Goal: Task Accomplishment & Management: Manage account settings

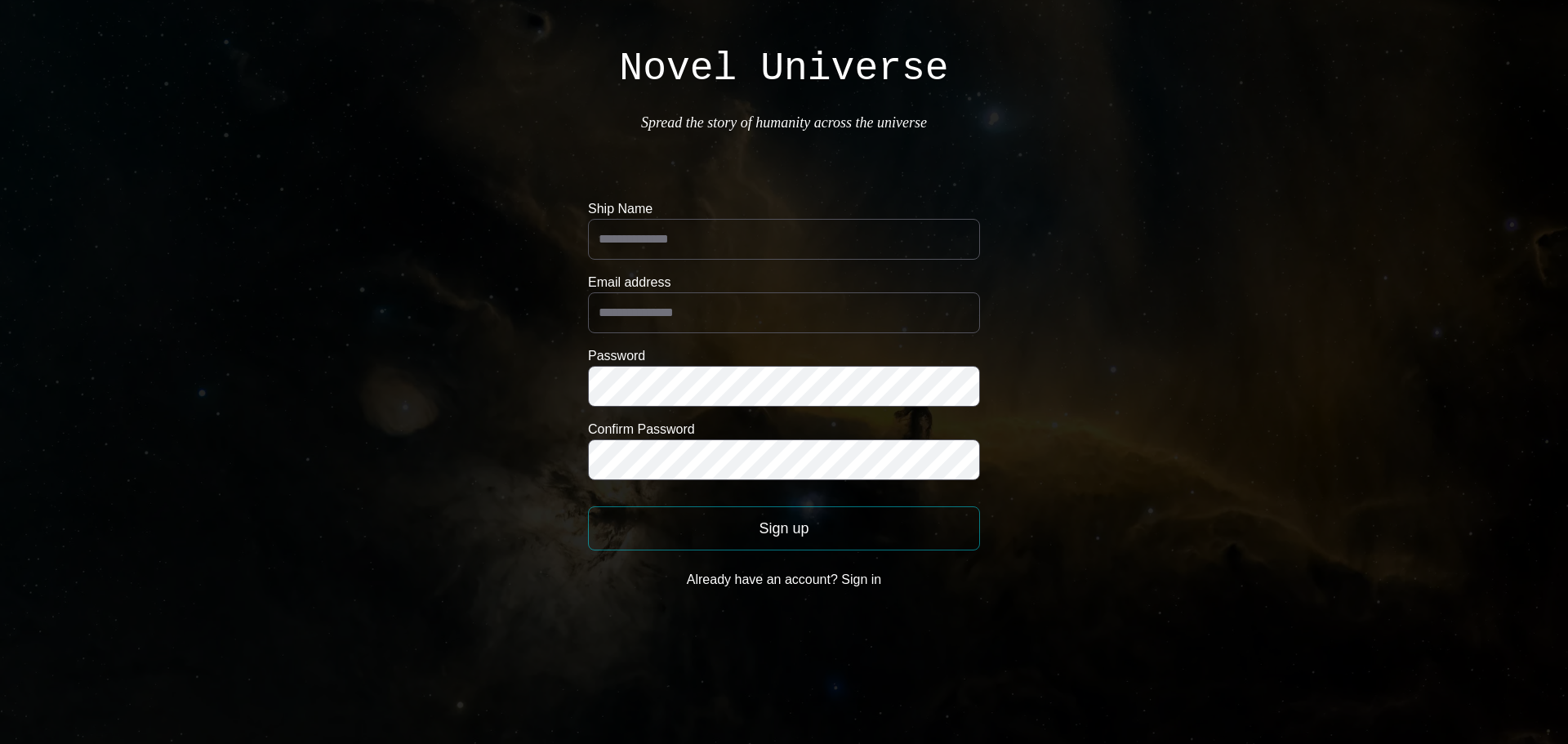
click at [882, 580] on button "Already have an account? Sign in" at bounding box center [784, 579] width 392 height 33
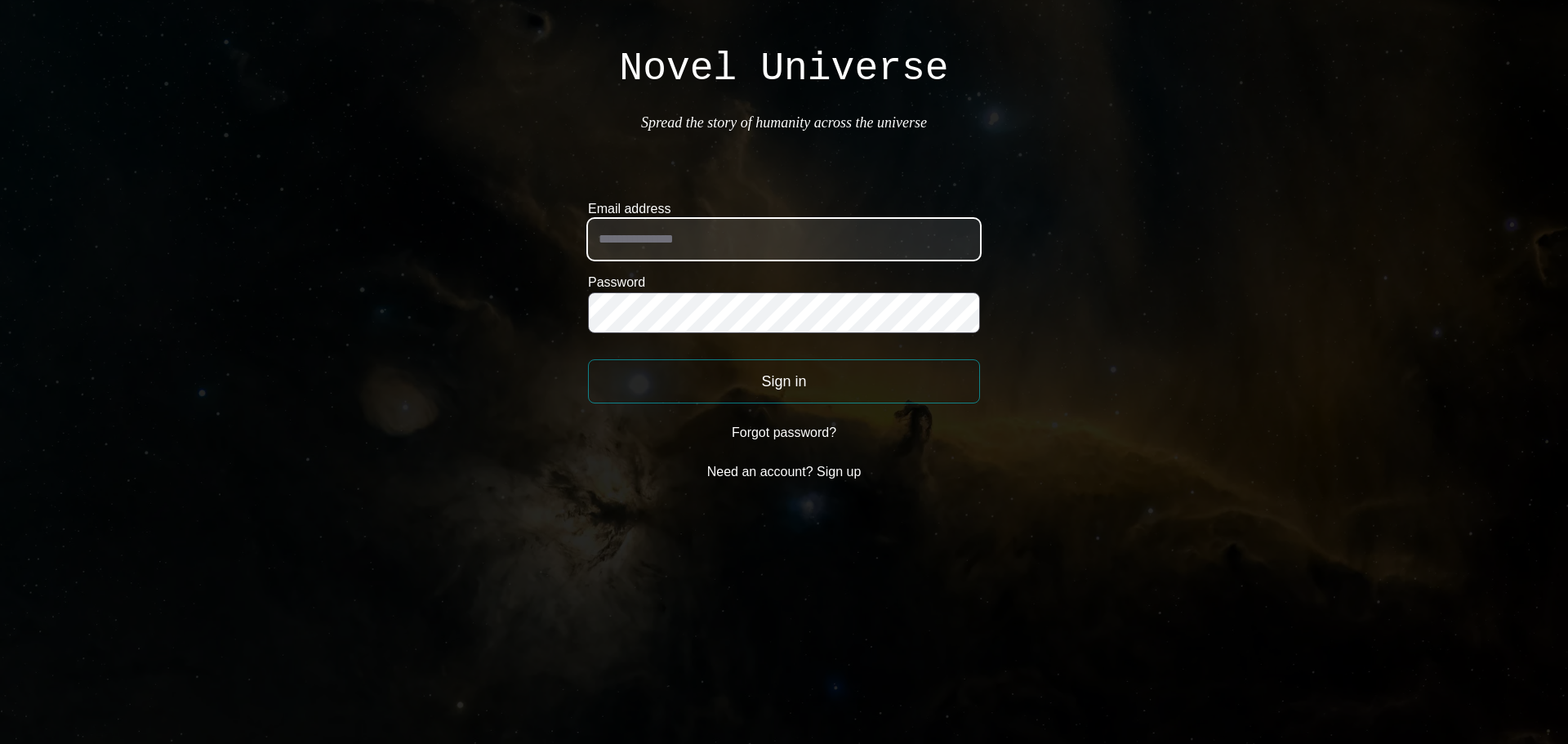
click at [713, 238] on input "Email address" at bounding box center [784, 238] width 392 height 40
type input "**********"
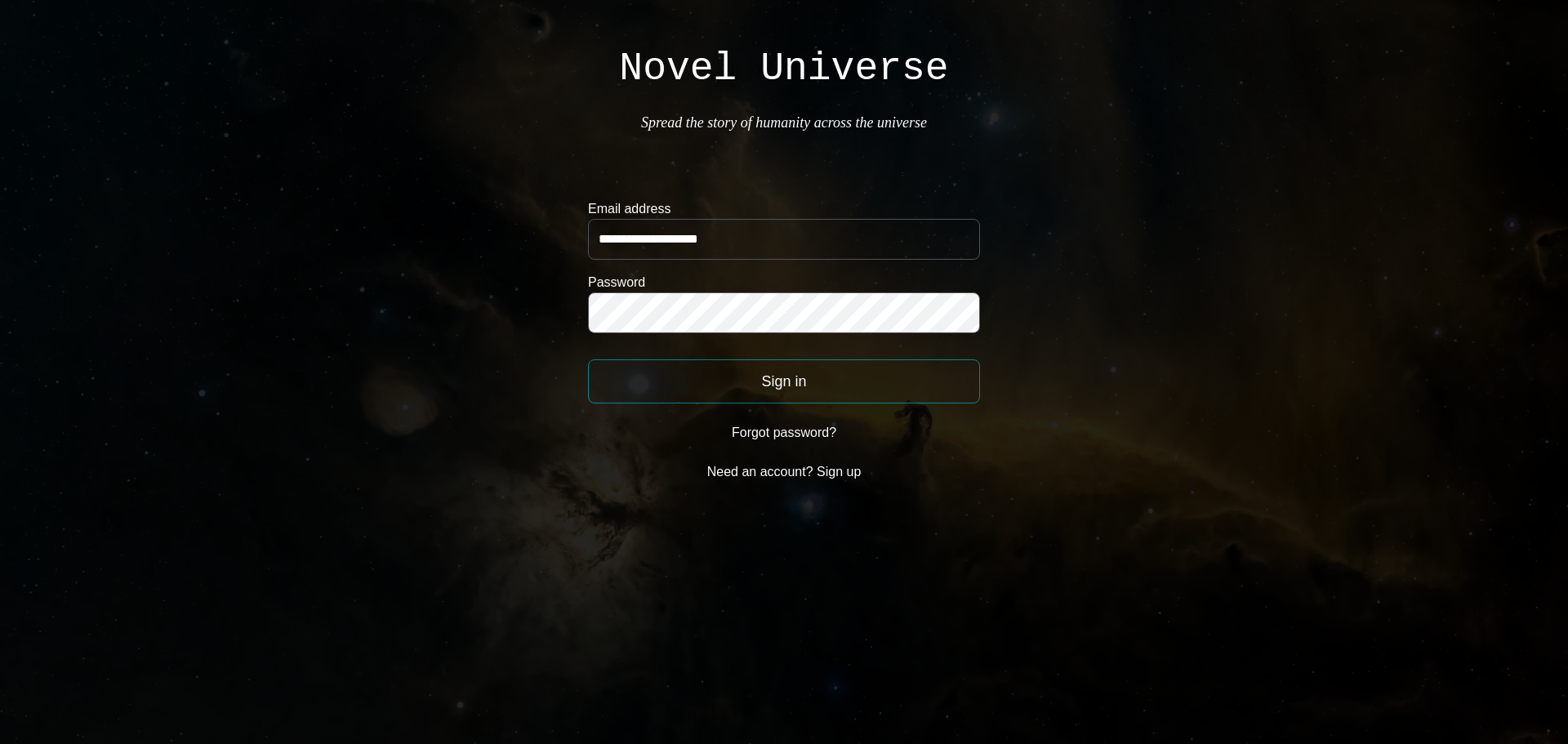
click at [781, 381] on button "Sign in" at bounding box center [784, 380] width 392 height 44
